Goal: Ask a question

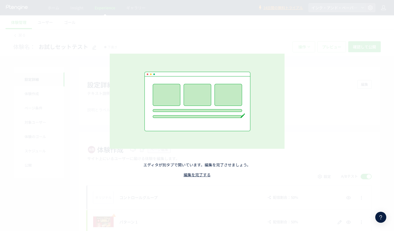
click at [187, 173] on link "編集を完了する" at bounding box center [197, 175] width 27 height 6
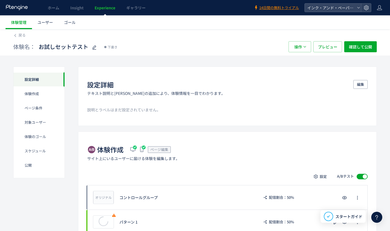
click at [376, 217] on icon at bounding box center [376, 217] width 7 height 7
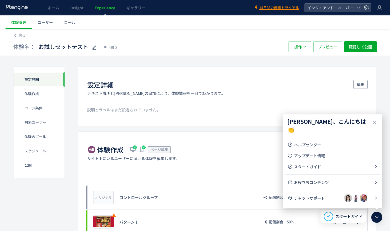
click at [204, 170] on div "体験作成 ページ編集 サイト上にいるユーザーに届ける体験を編集します。 設定 A/Bテスト オリジナル プレビュー コントロールグループ 配信割合：50% プ…" at bounding box center [227, 197] width 298 height 131
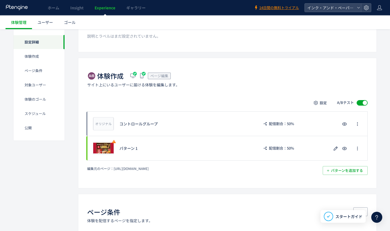
scroll to position [83, 0]
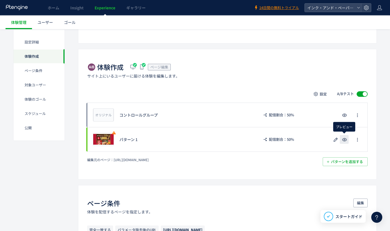
click at [344, 141] on icon "button" at bounding box center [344, 140] width 7 height 7
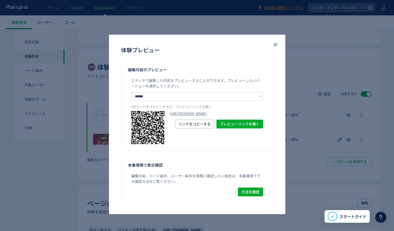
click at [194, 117] on link "[URL][DOMAIN_NAME]" at bounding box center [216, 113] width 93 height 5
click at [276, 45] on use "close" at bounding box center [275, 45] width 4 height 4
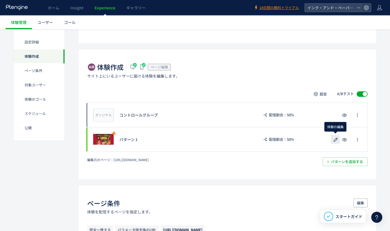
click at [338, 141] on icon "button" at bounding box center [335, 140] width 7 height 7
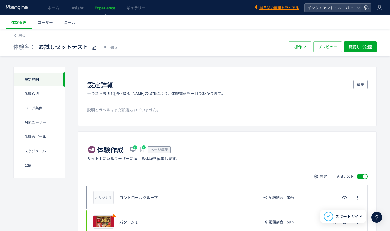
scroll to position [55, 0]
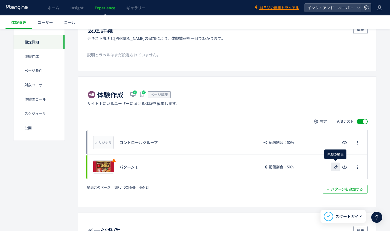
click at [335, 168] on icon "button" at bounding box center [335, 167] width 7 height 7
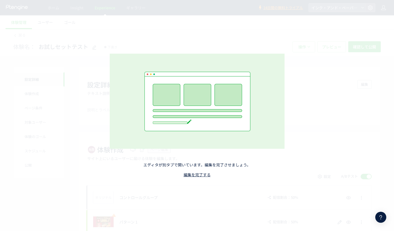
click at [382, 219] on icon at bounding box center [380, 217] width 7 height 7
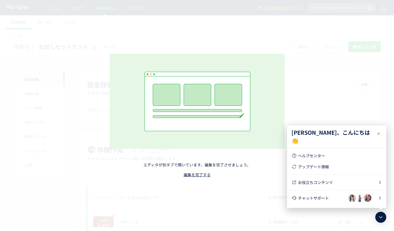
click at [325, 196] on span "チャットサポート" at bounding box center [323, 199] width 50 height 6
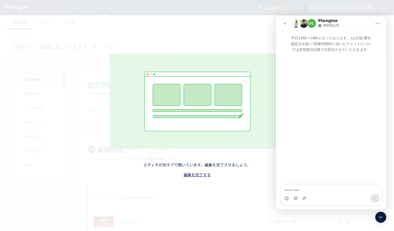
click at [202, 175] on link "編集を完了する" at bounding box center [197, 175] width 27 height 6
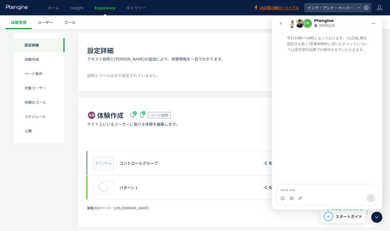
scroll to position [55, 0]
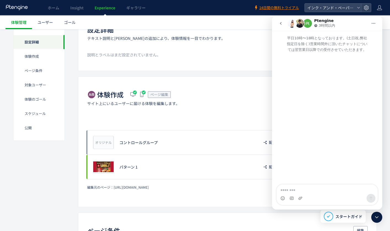
click at [136, 167] on div "パターン 1" at bounding box center [186, 168] width 134 height 6
click at [134, 168] on div "パターン 1" at bounding box center [186, 168] width 134 height 6
click at [130, 168] on div "パターン 1" at bounding box center [186, 168] width 134 height 6
click at [378, 219] on icon at bounding box center [376, 217] width 7 height 7
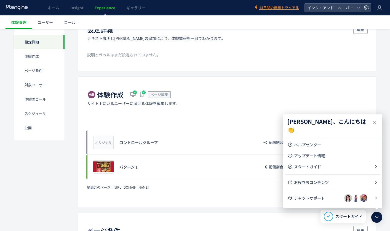
click at [378, 218] on icon at bounding box center [376, 217] width 7 height 7
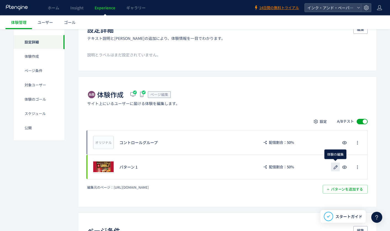
click at [333, 167] on icon "button" at bounding box center [335, 167] width 7 height 7
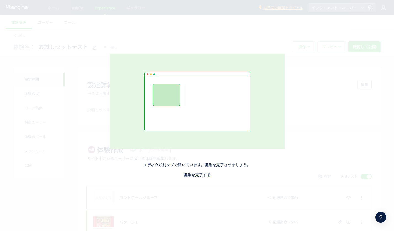
click at [382, 218] on icon at bounding box center [380, 217] width 7 height 7
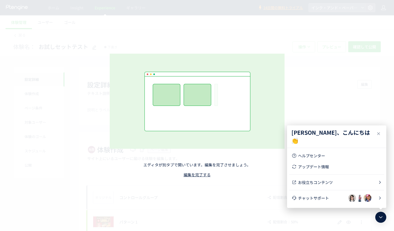
click at [324, 196] on span "チャットサポート" at bounding box center [323, 199] width 50 height 6
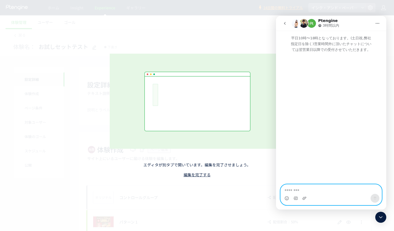
click at [311, 189] on textarea "メッセージ..." at bounding box center [331, 189] width 101 height 9
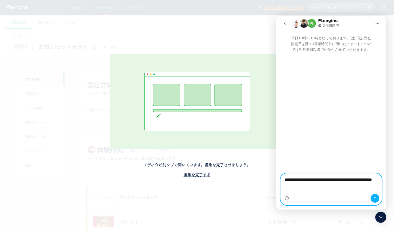
scroll to position [5, 0]
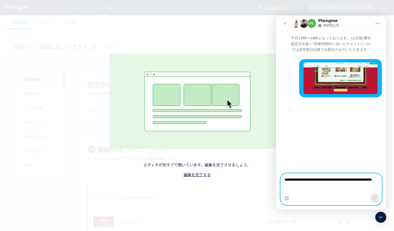
type textarea "**********"
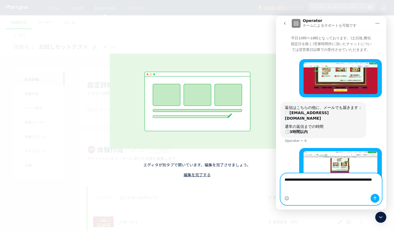
scroll to position [16, 0]
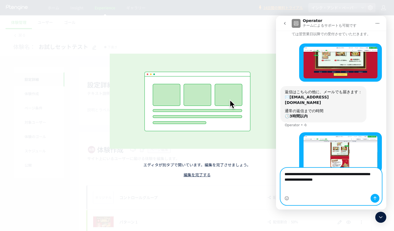
type textarea "**********"
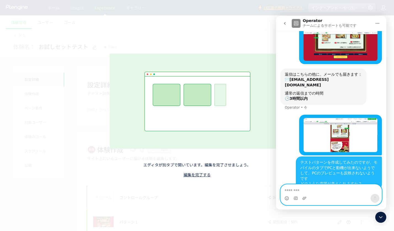
scroll to position [33, 0]
